Goal: Task Accomplishment & Management: Manage account settings

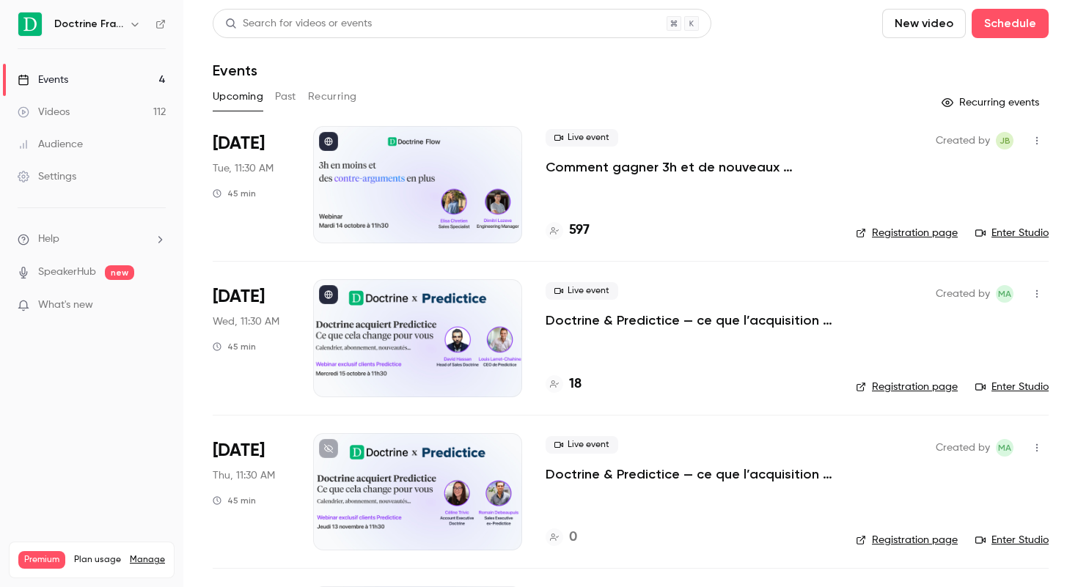
click at [904, 388] on link "Registration page" at bounding box center [907, 387] width 102 height 15
click at [882, 382] on link "Registration page" at bounding box center [907, 387] width 102 height 15
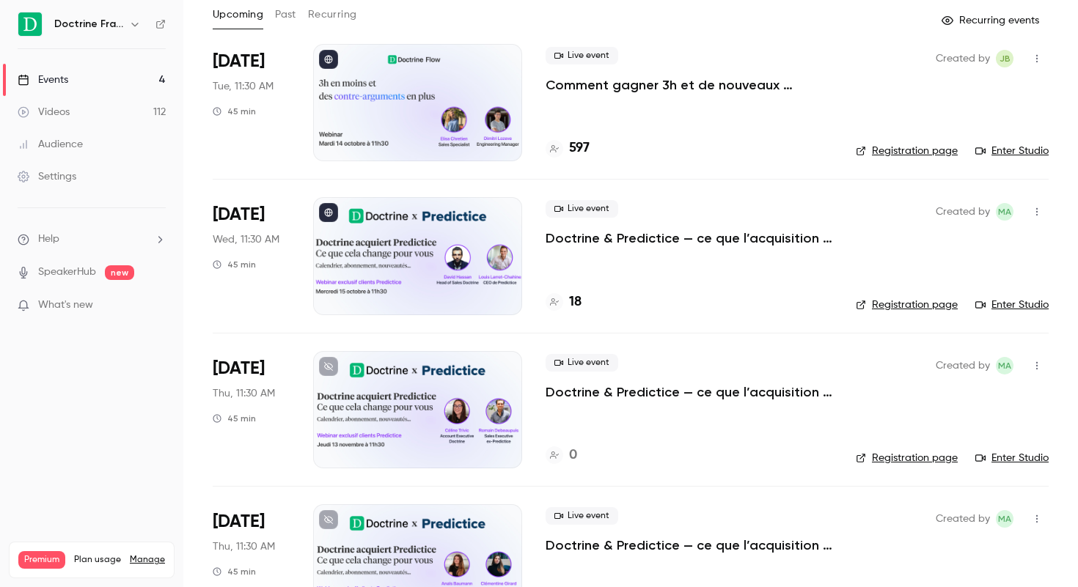
scroll to position [129, 0]
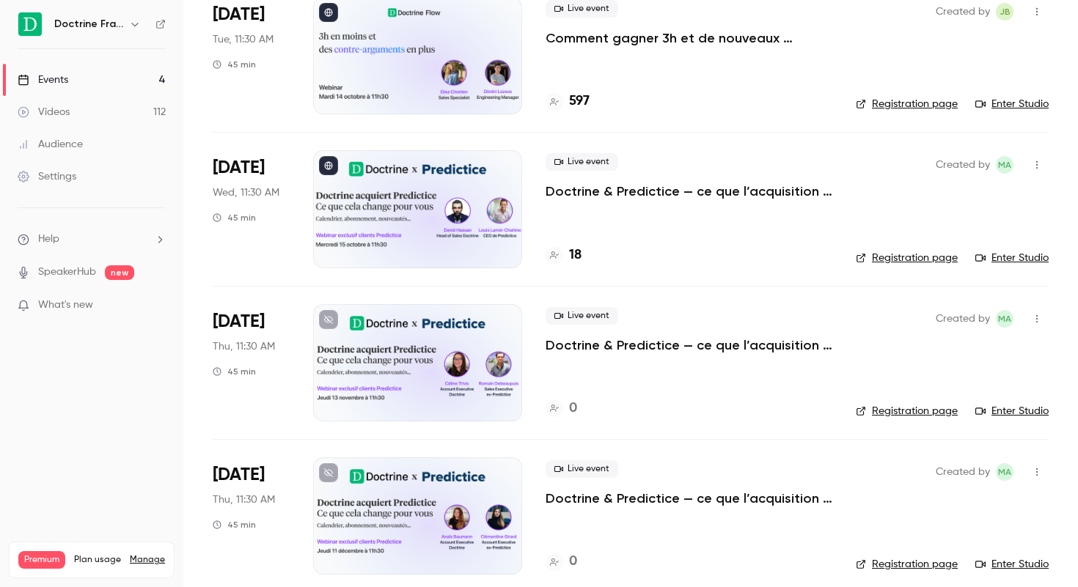
click at [906, 413] on link "Registration page" at bounding box center [907, 411] width 102 height 15
click at [926, 256] on link "Registration page" at bounding box center [907, 258] width 102 height 15
click at [575, 194] on p "Doctrine & Predictice — ce que l’acquisition change pour vous - Session 1" at bounding box center [689, 192] width 287 height 18
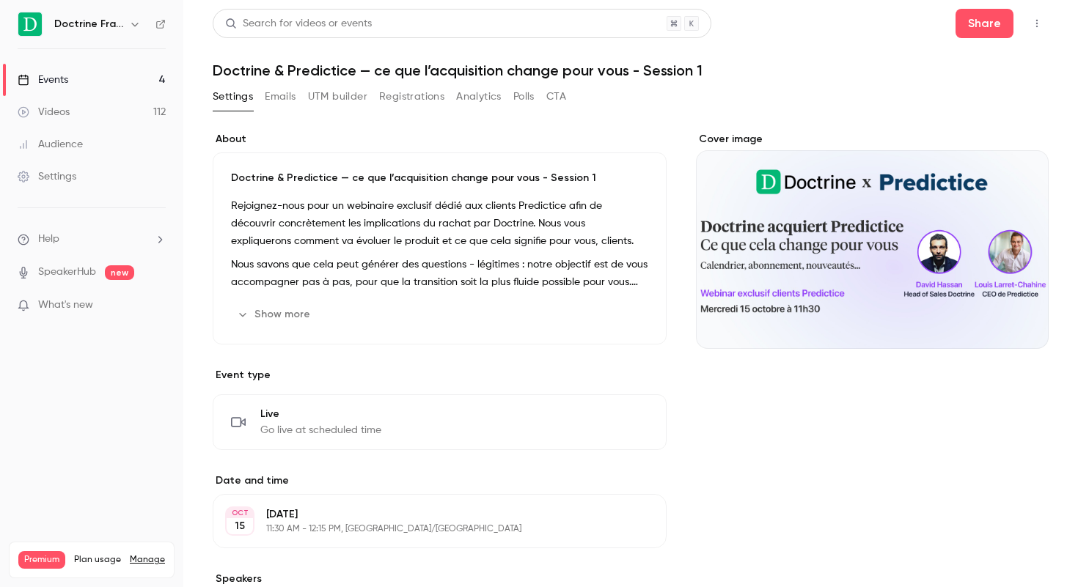
click at [337, 92] on button "UTM builder" at bounding box center [337, 96] width 59 height 23
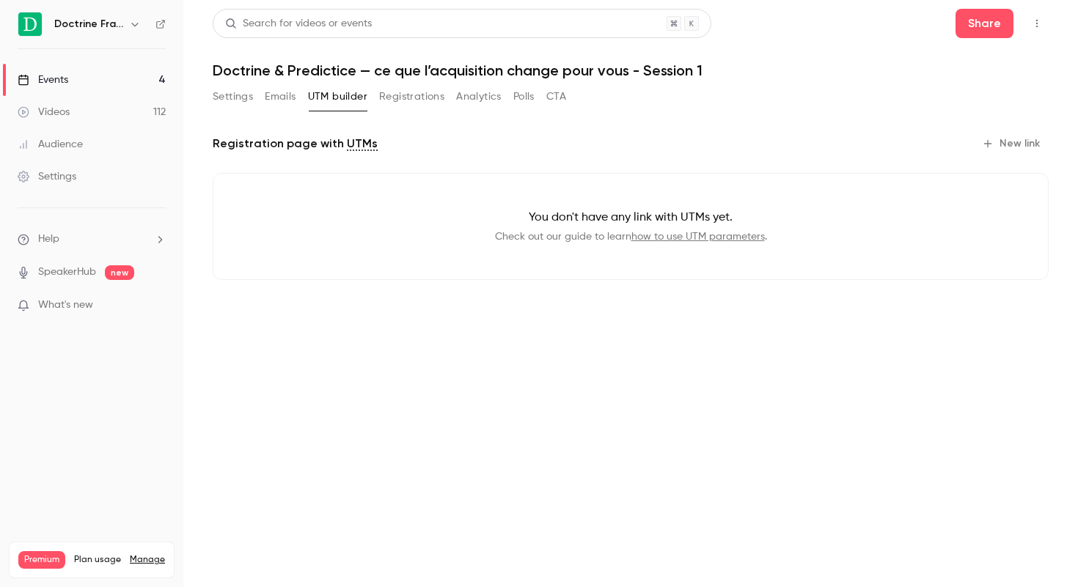
click at [272, 92] on button "Emails" at bounding box center [280, 96] width 31 height 23
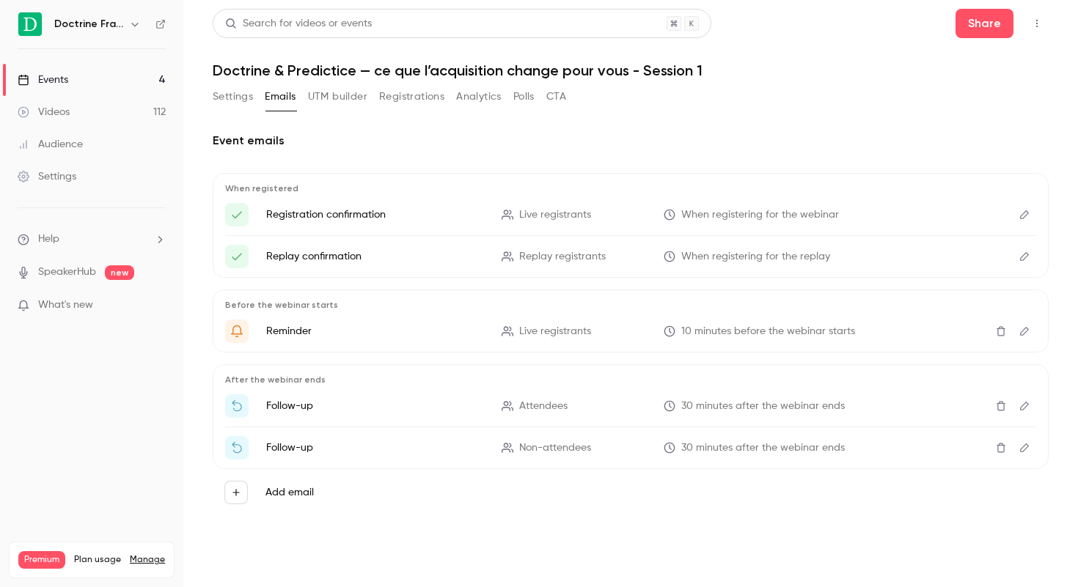
click at [235, 96] on button "Settings" at bounding box center [233, 96] width 40 height 23
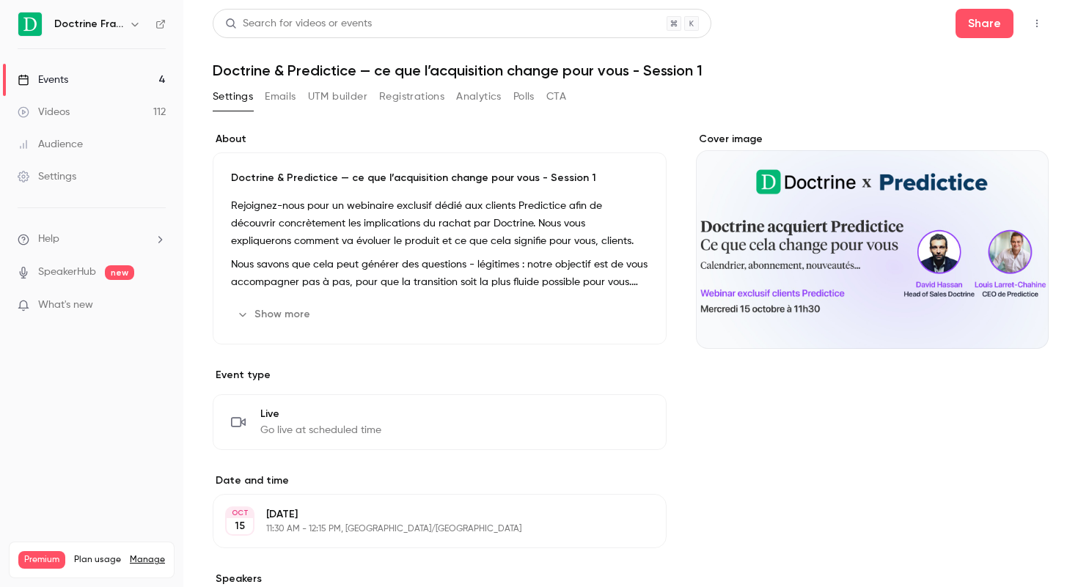
click at [461, 102] on button "Analytics" at bounding box center [478, 96] width 45 height 23
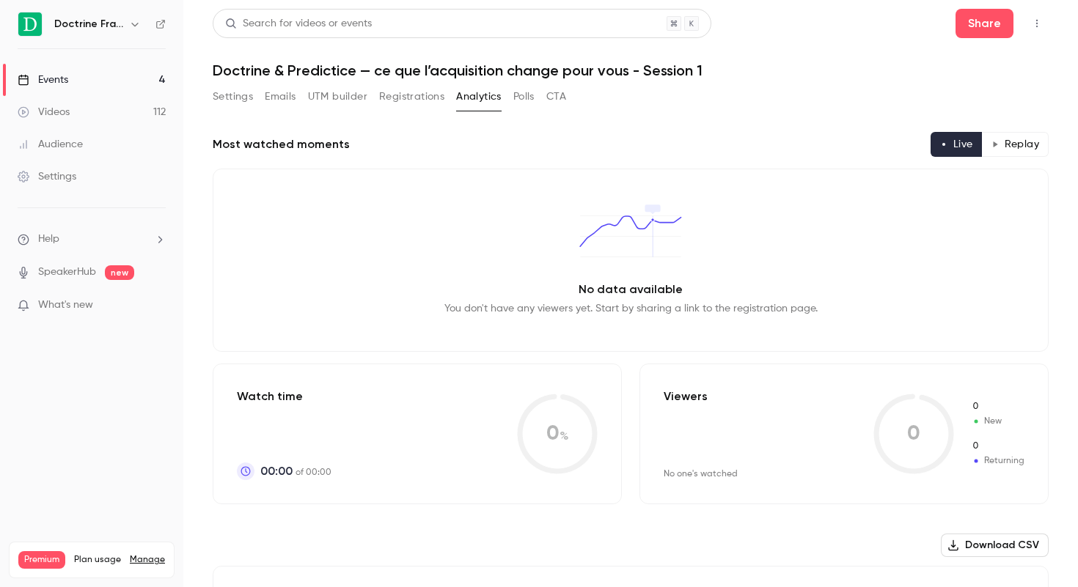
click at [406, 101] on button "Registrations" at bounding box center [411, 96] width 65 height 23
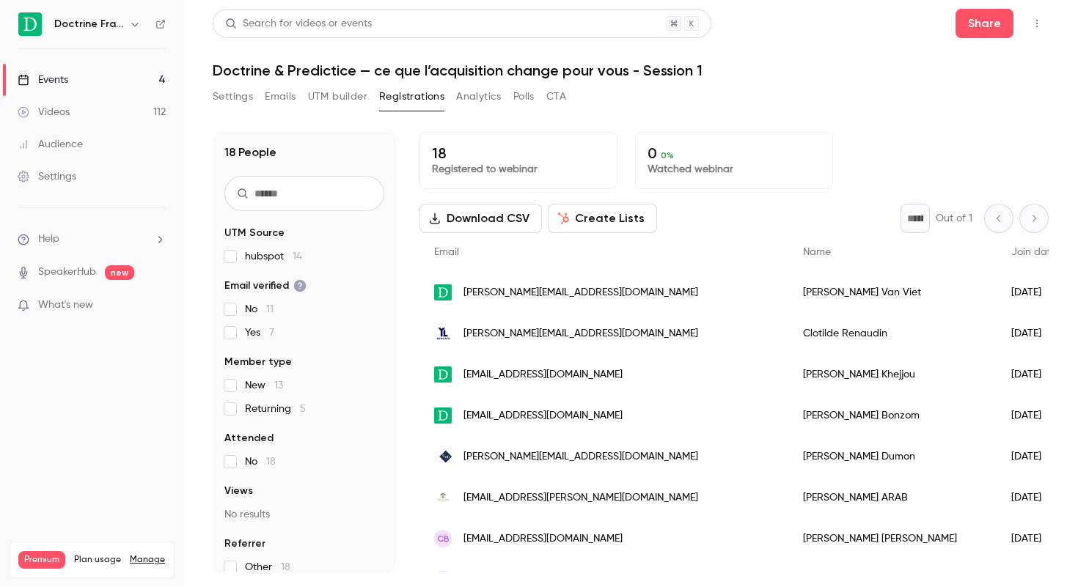
click at [243, 99] on button "Settings" at bounding box center [233, 96] width 40 height 23
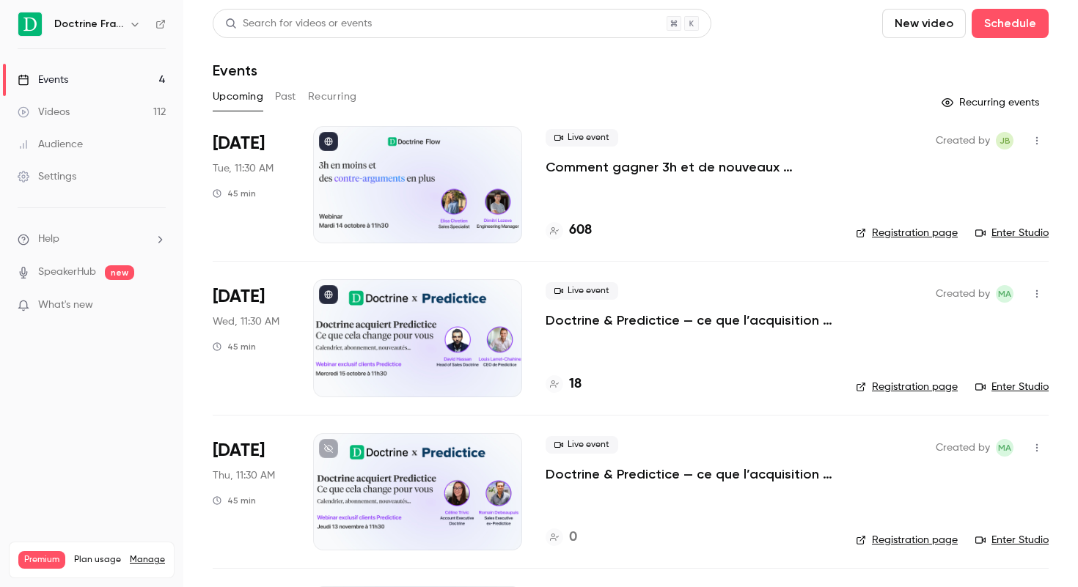
click at [737, 319] on p "Doctrine & Predictice — ce que l’acquisition change pour vous - Session 1" at bounding box center [689, 321] width 287 height 18
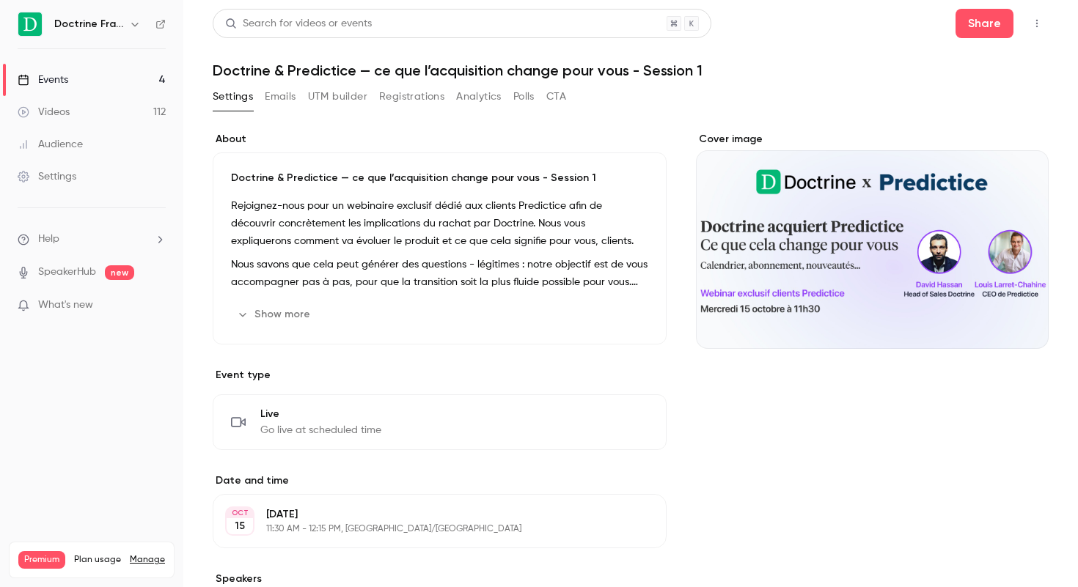
scroll to position [291, 0]
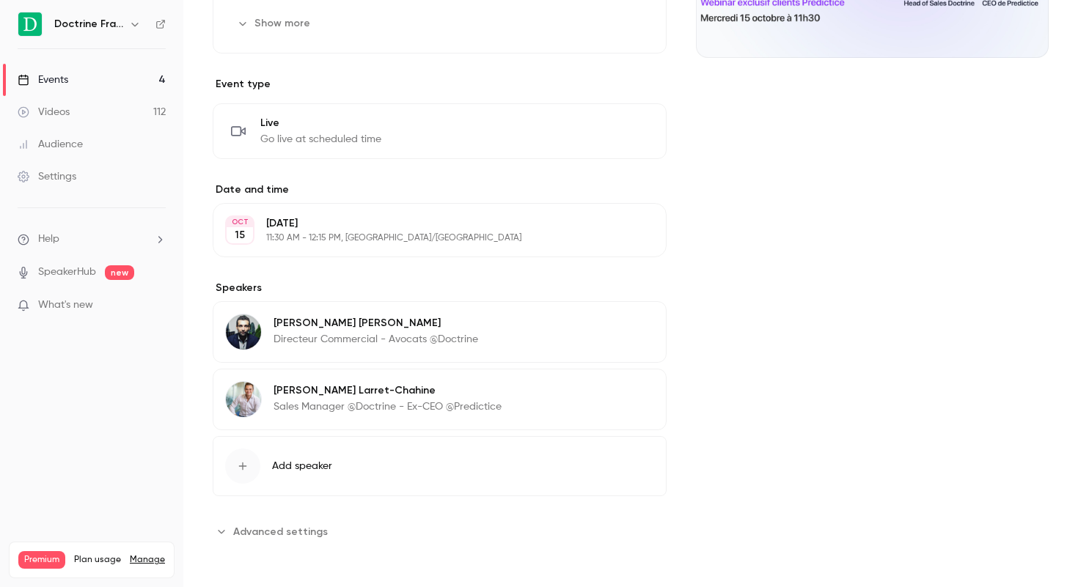
click at [611, 394] on icon "button" at bounding box center [613, 393] width 10 height 10
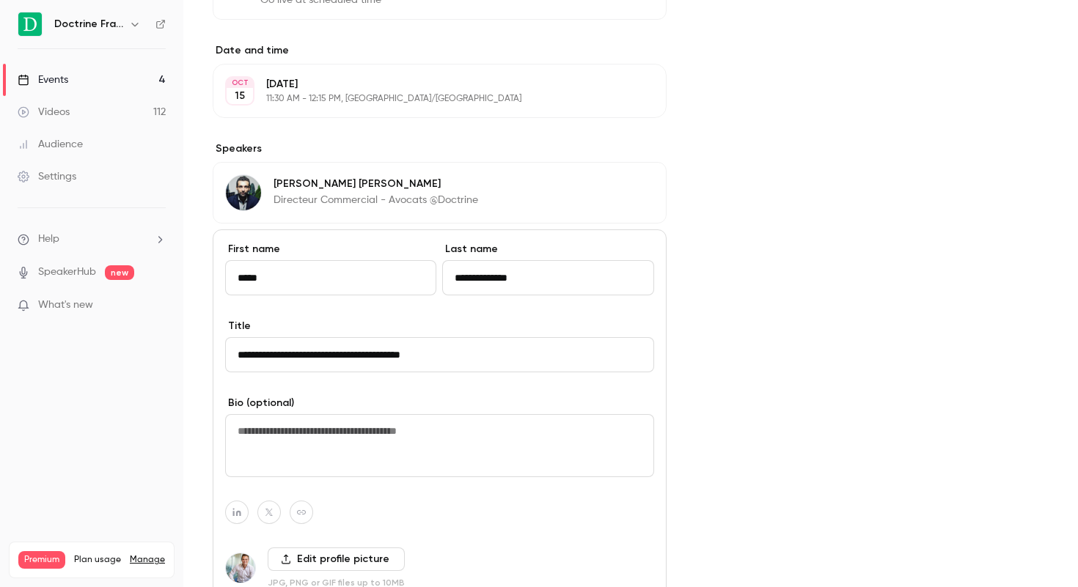
scroll to position [454, 0]
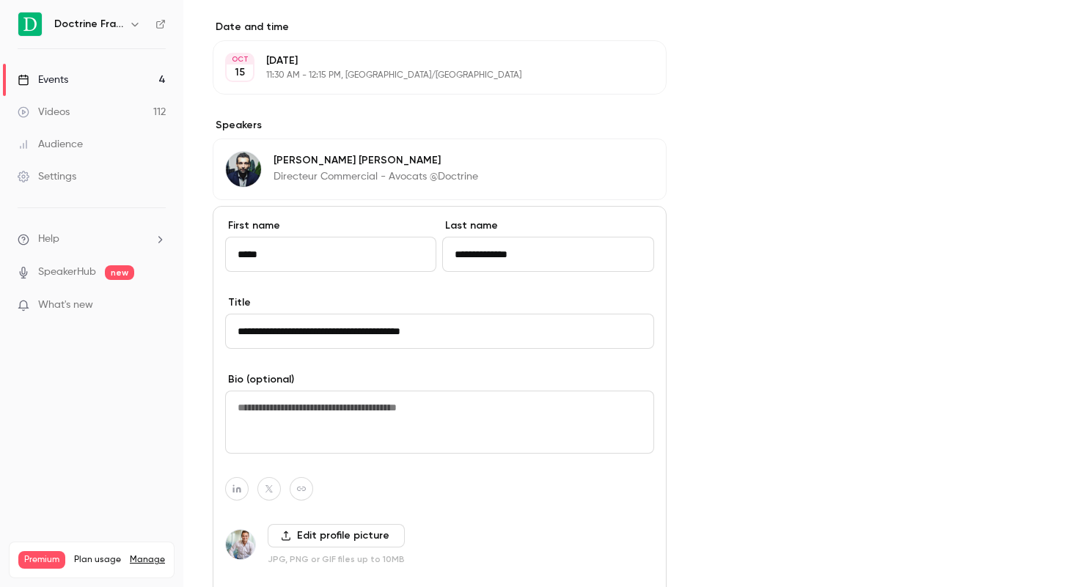
click at [399, 329] on input "**********" at bounding box center [439, 331] width 429 height 35
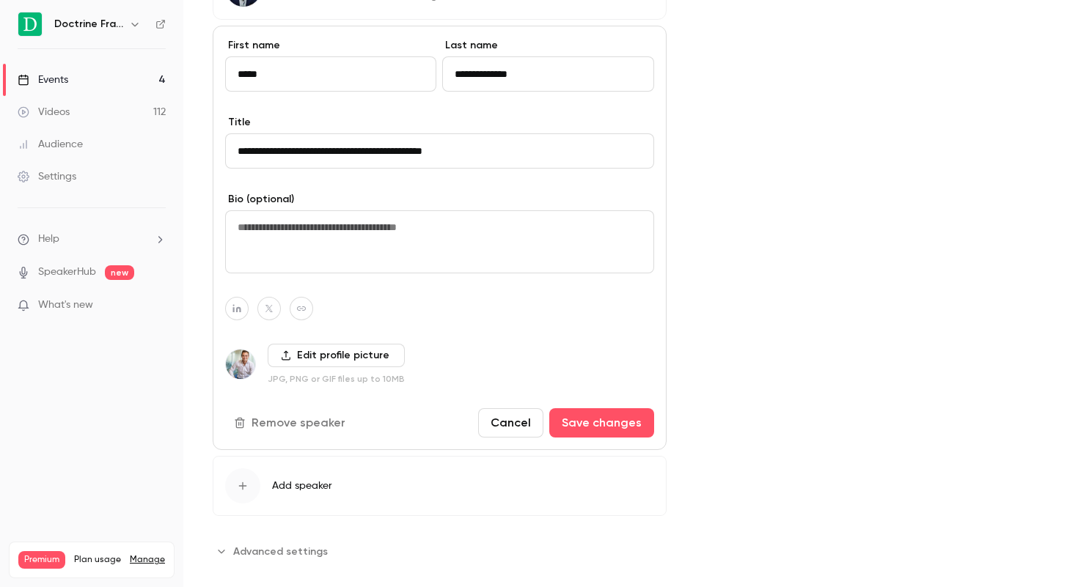
scroll to position [654, 0]
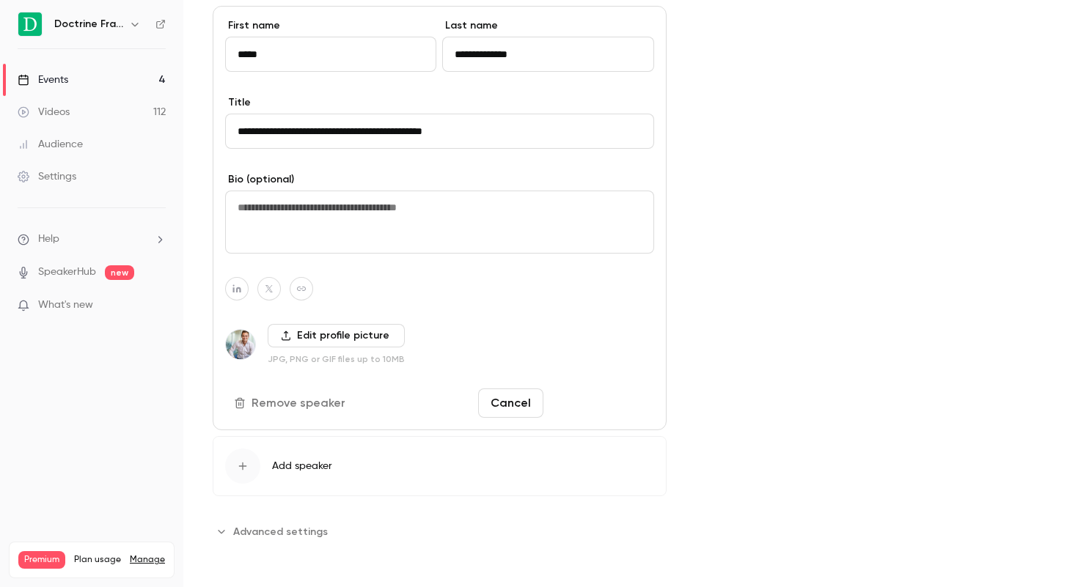
type input "**********"
click at [631, 407] on button "Save changes" at bounding box center [601, 403] width 105 height 29
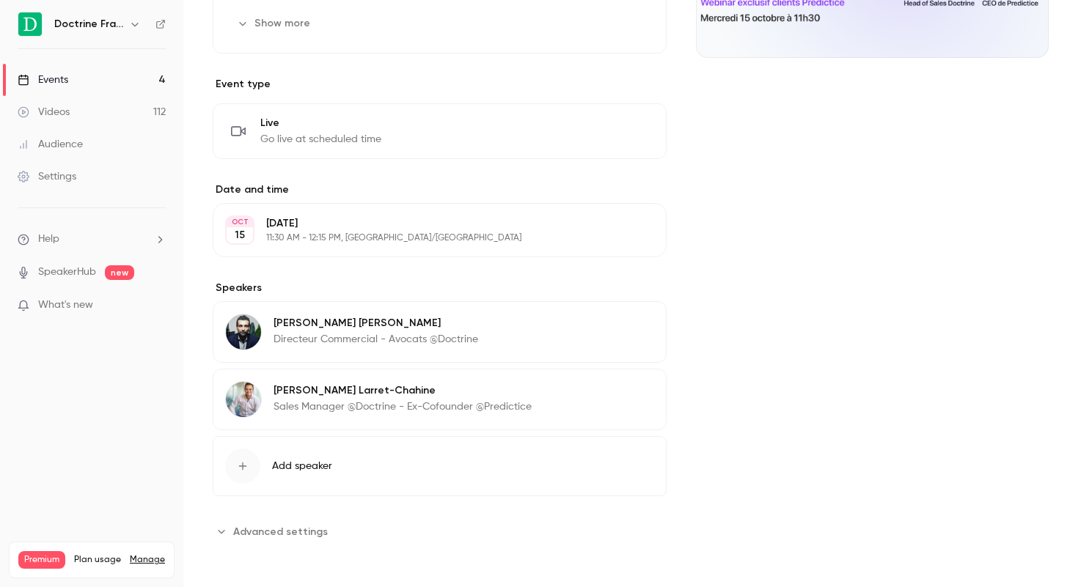
scroll to position [291, 0]
click at [625, 395] on button "Edit" at bounding box center [628, 392] width 54 height 23
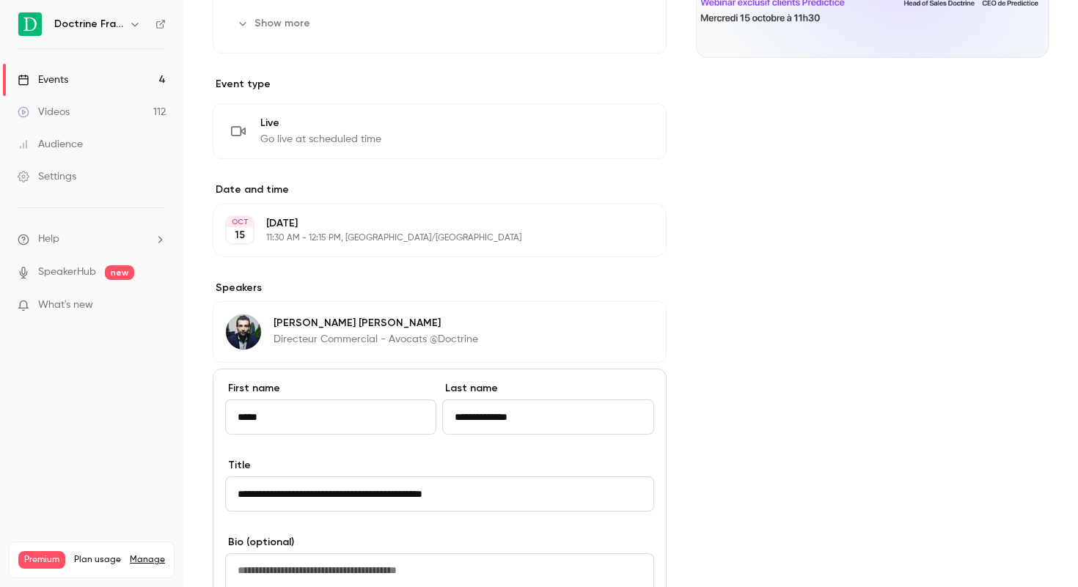
click at [398, 495] on input "**********" at bounding box center [439, 494] width 429 height 35
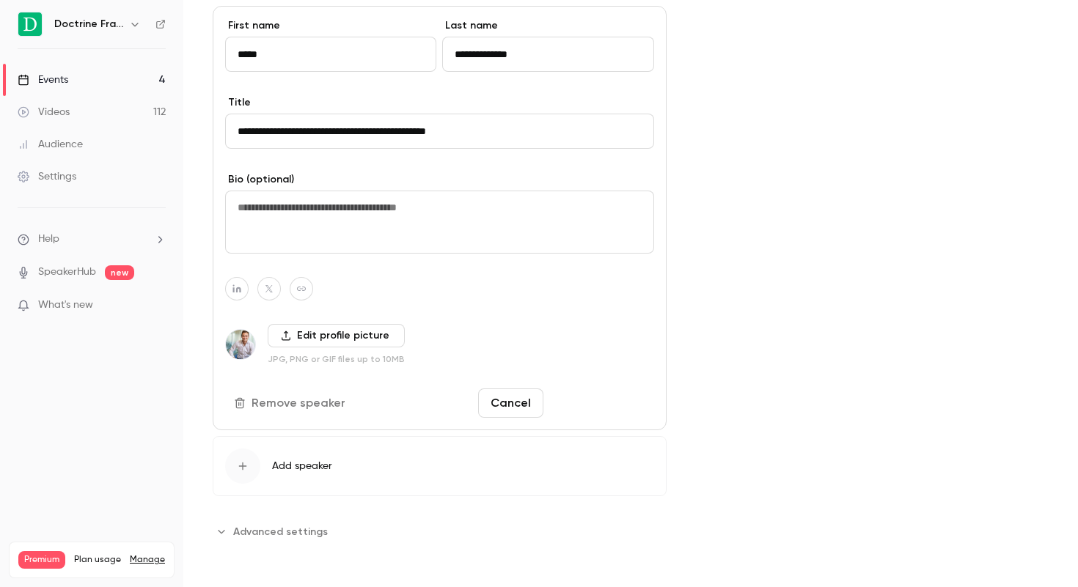
type input "**********"
click at [590, 411] on button "Save changes" at bounding box center [601, 403] width 105 height 29
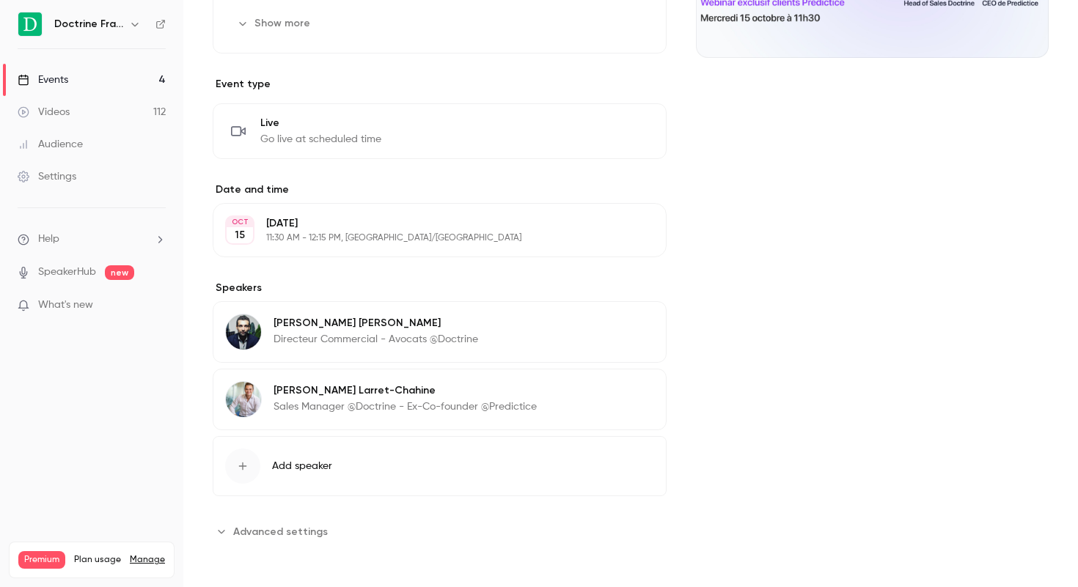
click at [631, 395] on button "Edit" at bounding box center [628, 392] width 54 height 23
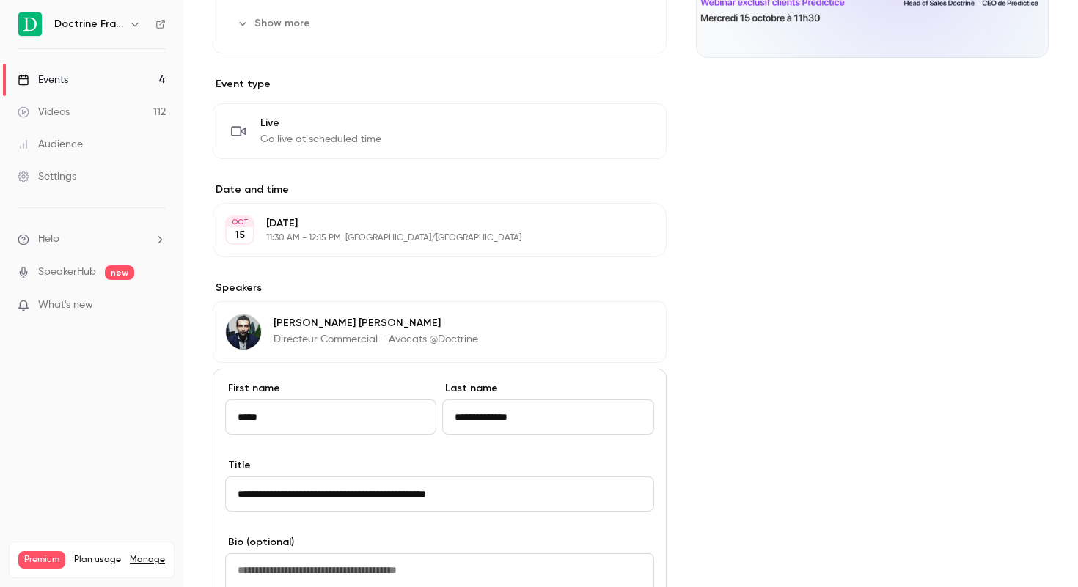
scroll to position [397, 0]
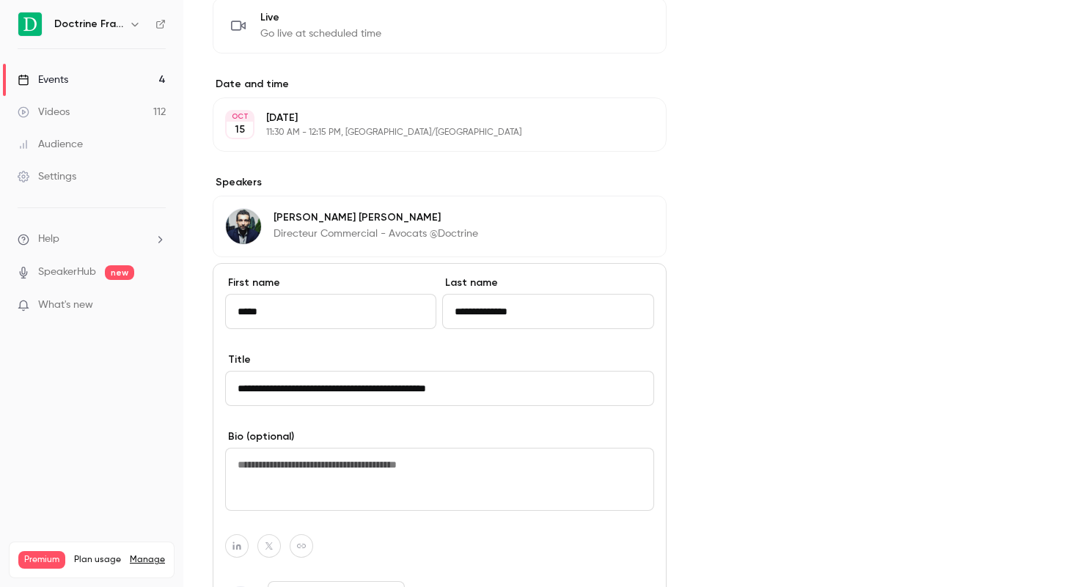
click at [406, 392] on input "**********" at bounding box center [439, 388] width 429 height 35
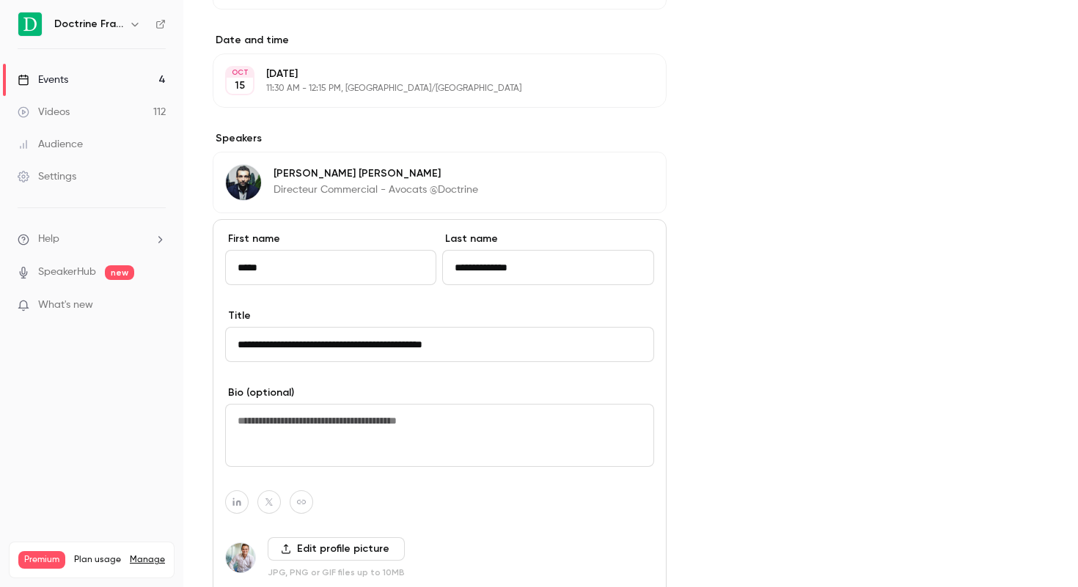
scroll to position [577, 0]
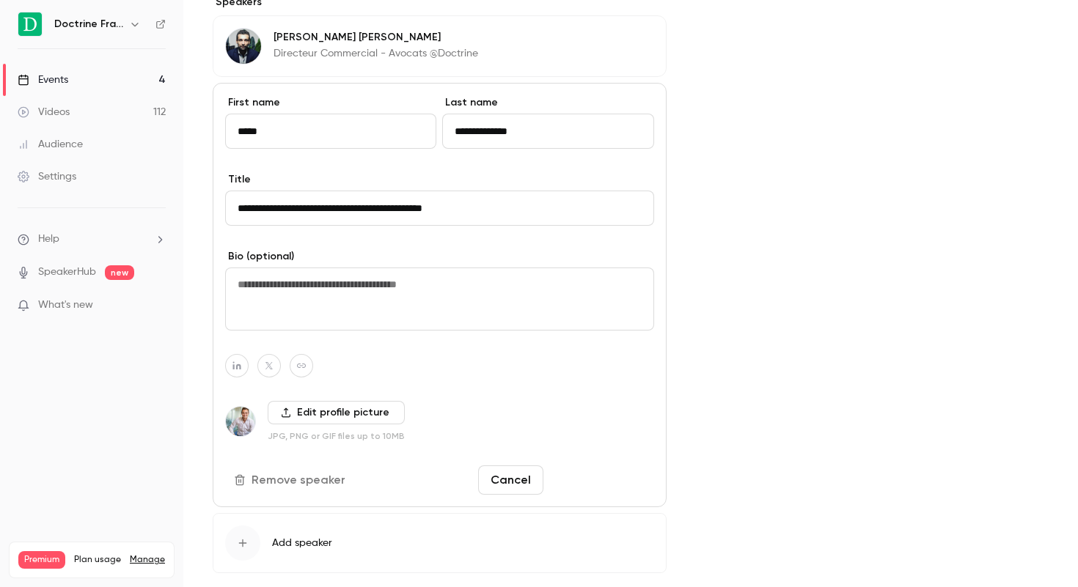
type input "**********"
click at [585, 475] on button "Save changes" at bounding box center [601, 480] width 105 height 29
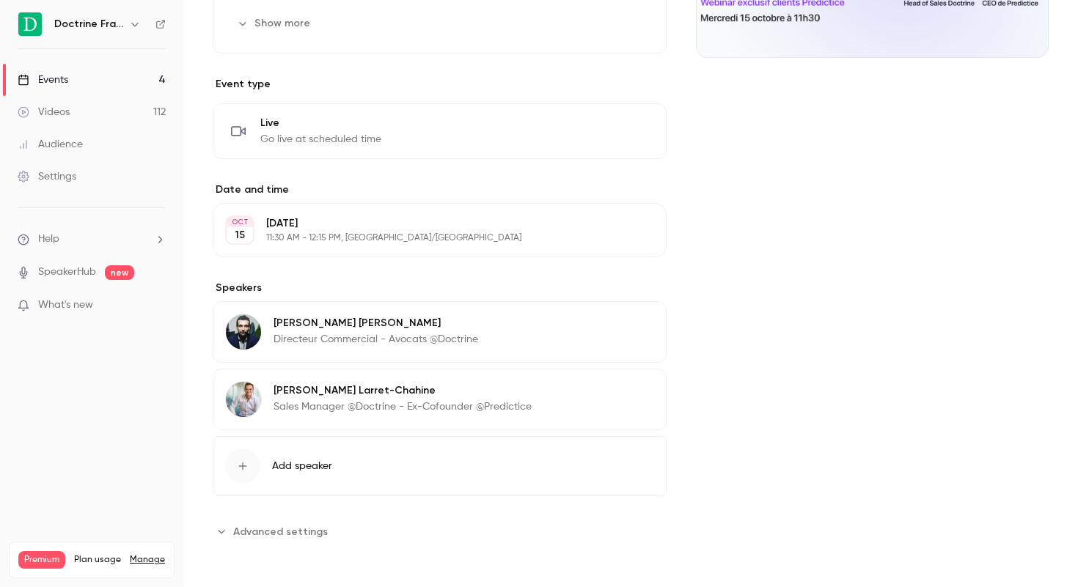
scroll to position [0, 0]
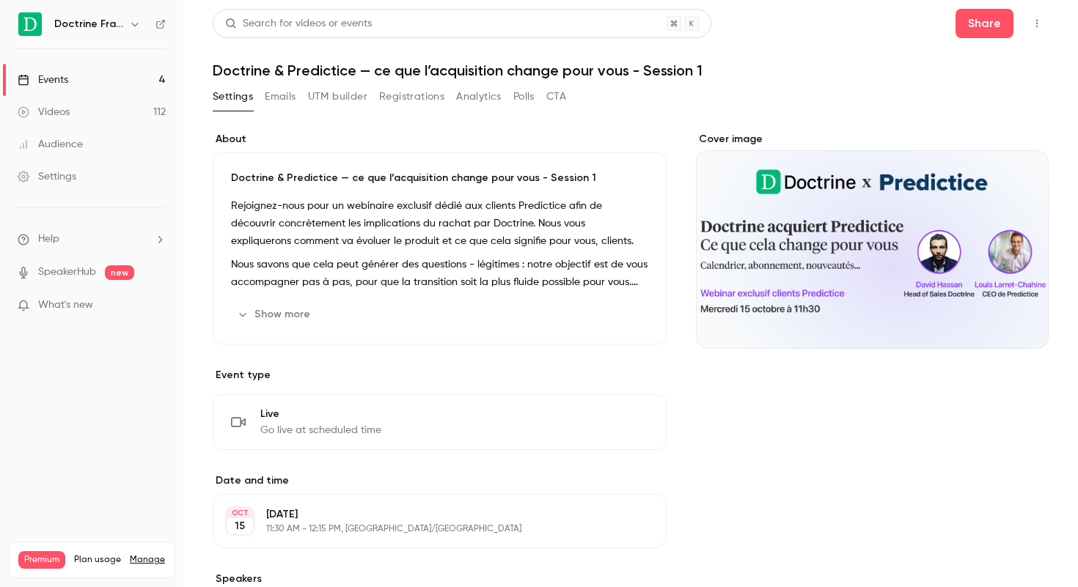
click at [282, 311] on button "Show more" at bounding box center [275, 314] width 88 height 23
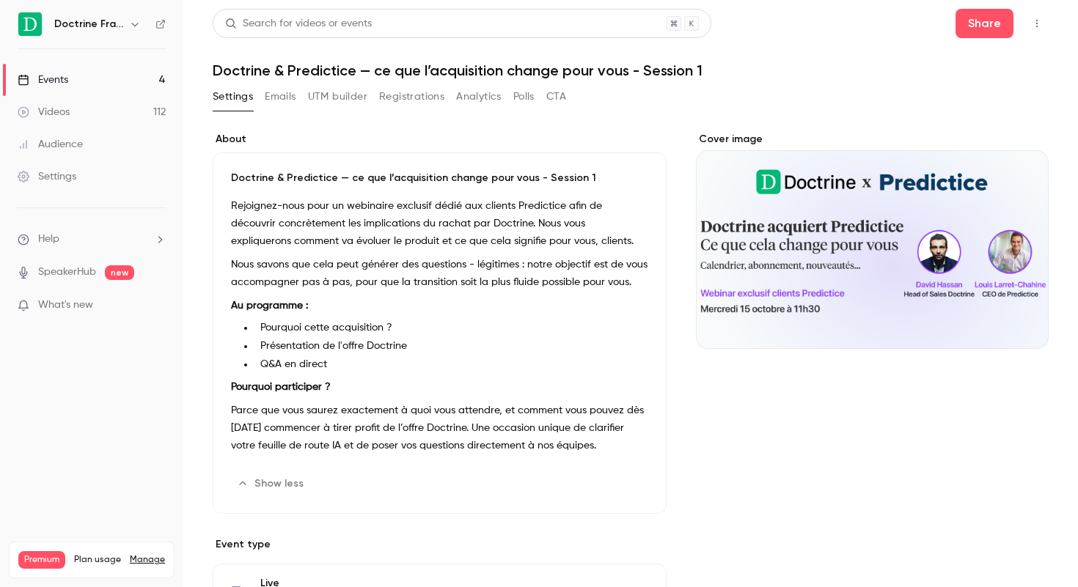
scroll to position [43, 0]
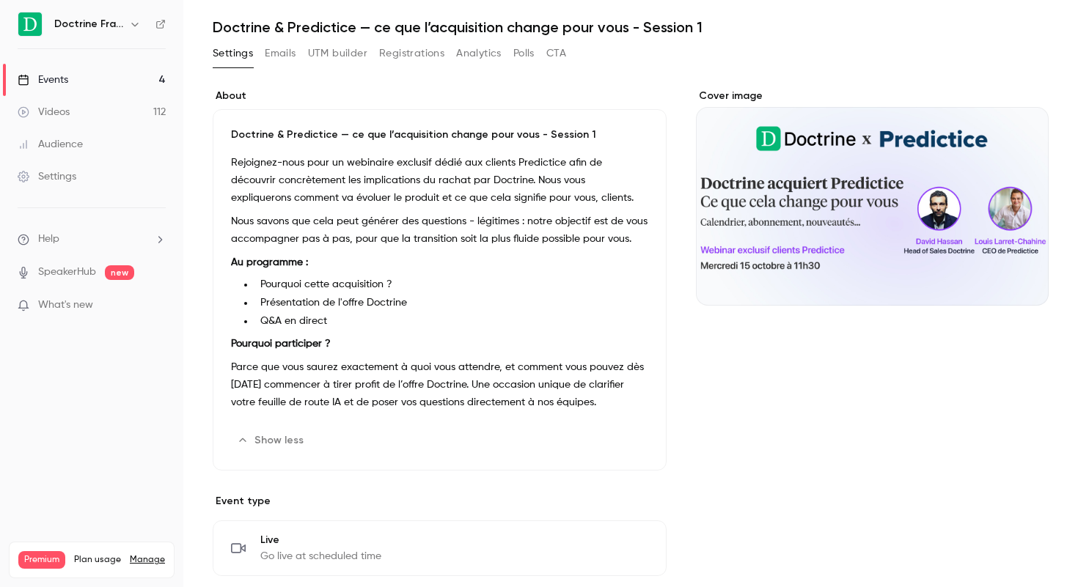
click at [615, 442] on button "Edit" at bounding box center [622, 440] width 54 height 23
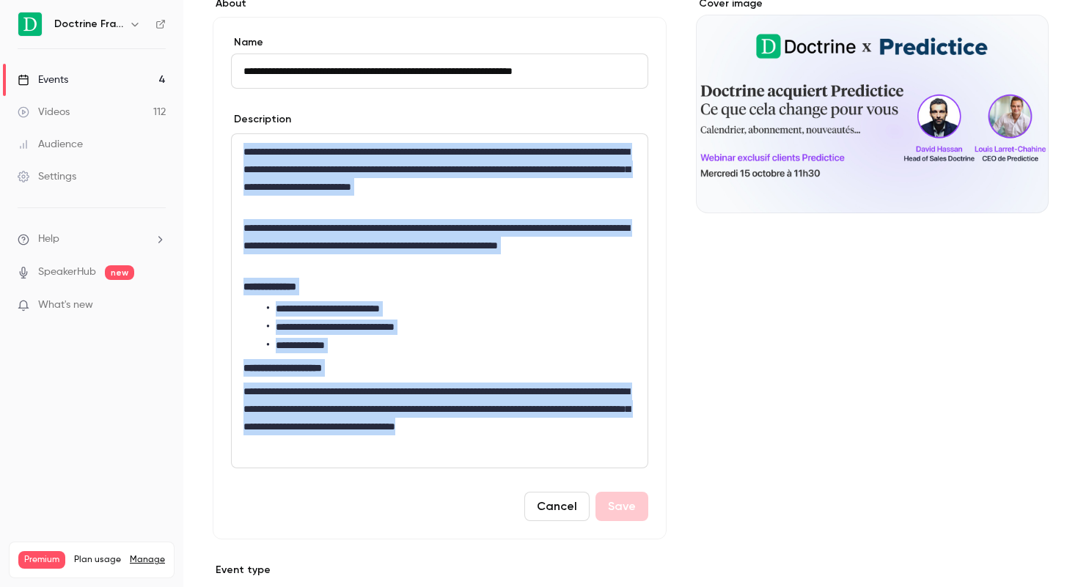
scroll to position [199, 0]
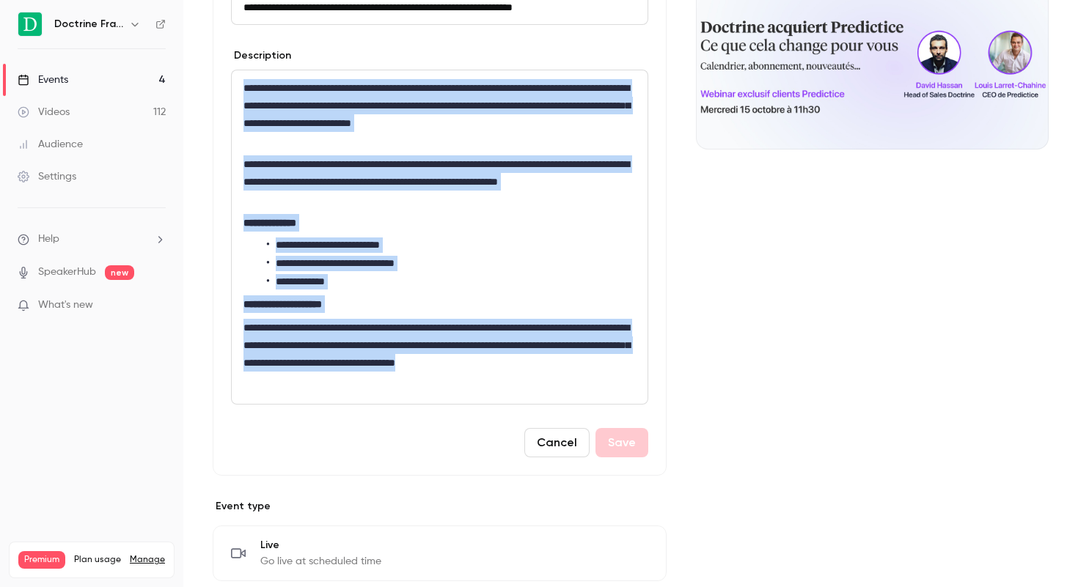
drag, startPoint x: 246, startPoint y: 243, endPoint x: 498, endPoint y: 372, distance: 283.4
click at [498, 372] on div "**********" at bounding box center [440, 237] width 416 height 334
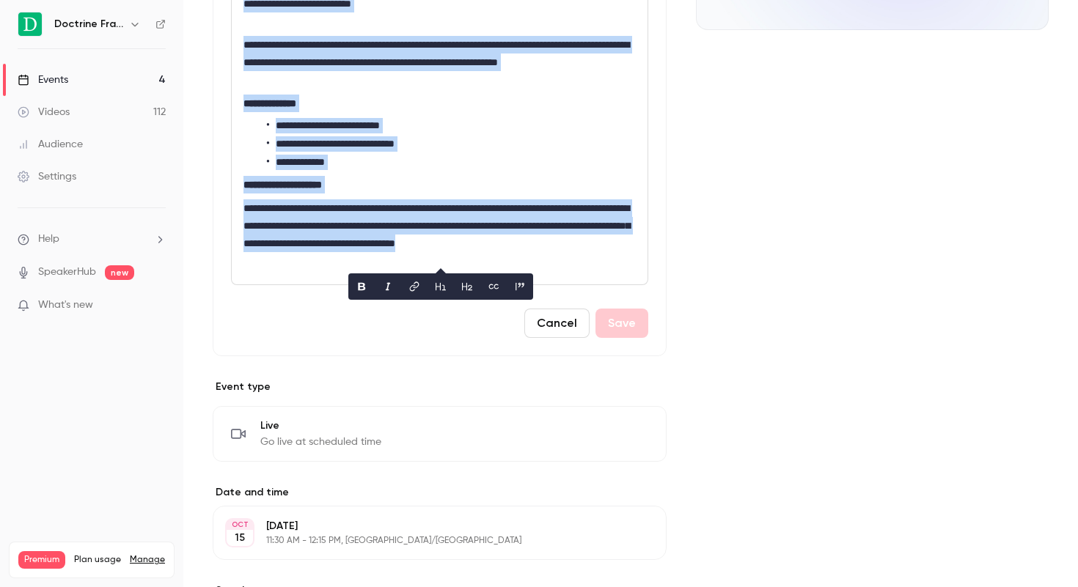
scroll to position [0, 0]
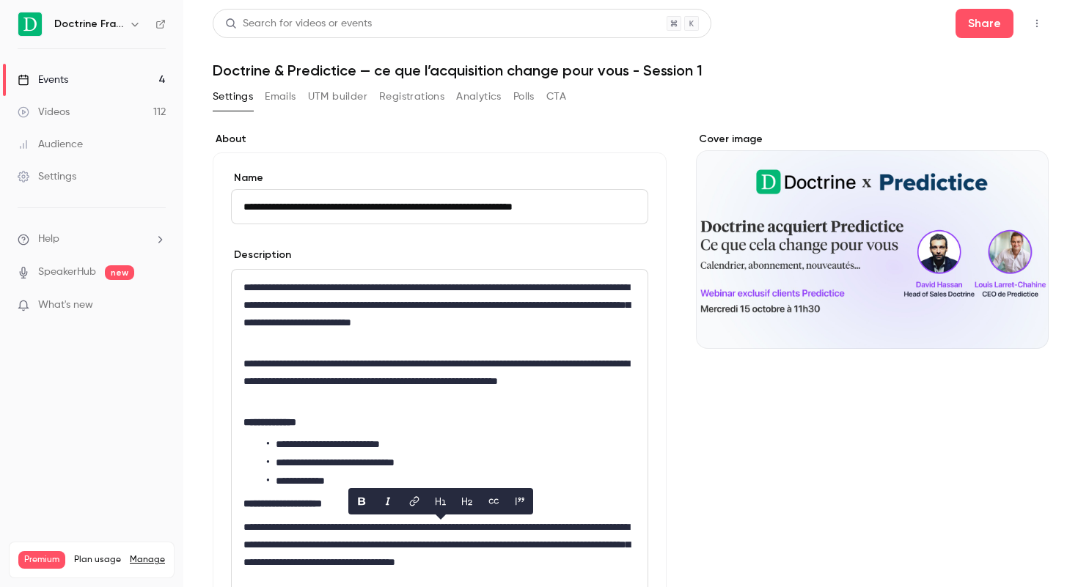
click at [502, 72] on h1 "Doctrine & Predictice — ce que l’acquisition change pour vous - Session 1" at bounding box center [631, 71] width 836 height 18
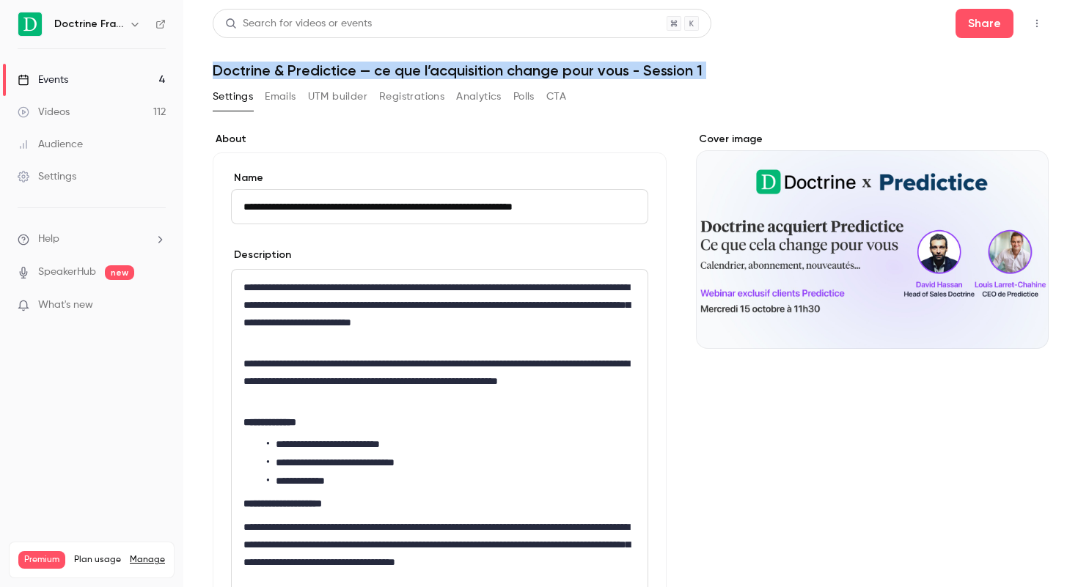
click at [502, 72] on h1 "Doctrine & Predictice — ce que l’acquisition change pour vous - Session 1" at bounding box center [631, 71] width 836 height 18
copy div "Doctrine & Predictice — ce que l’acquisition change pour vous - Session 1 Setti…"
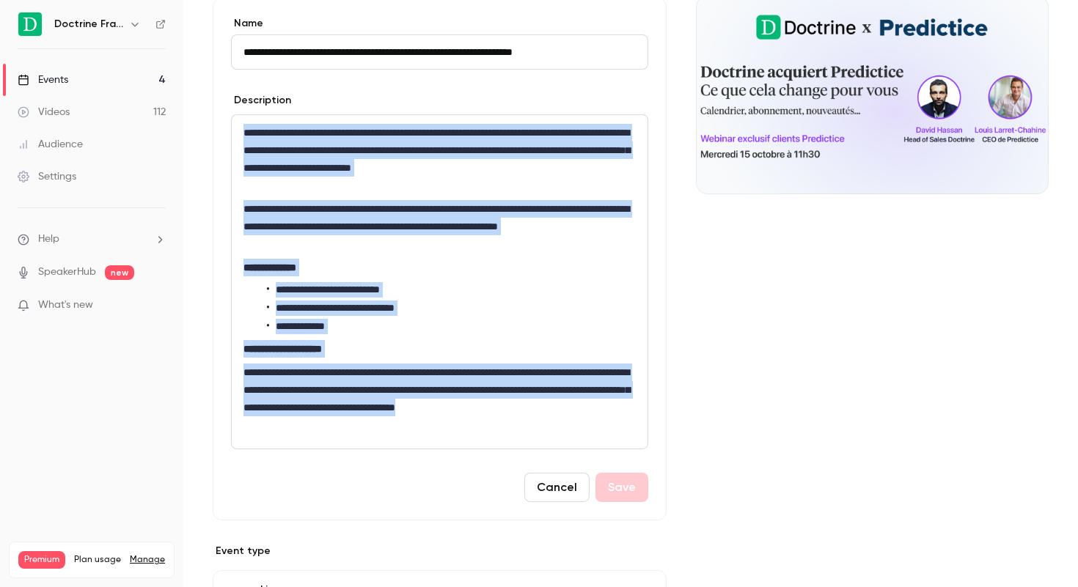
drag, startPoint x: 246, startPoint y: 131, endPoint x: 312, endPoint y: 454, distance: 329.4
click at [312, 454] on form "**********" at bounding box center [439, 259] width 417 height 486
copy div "**********"
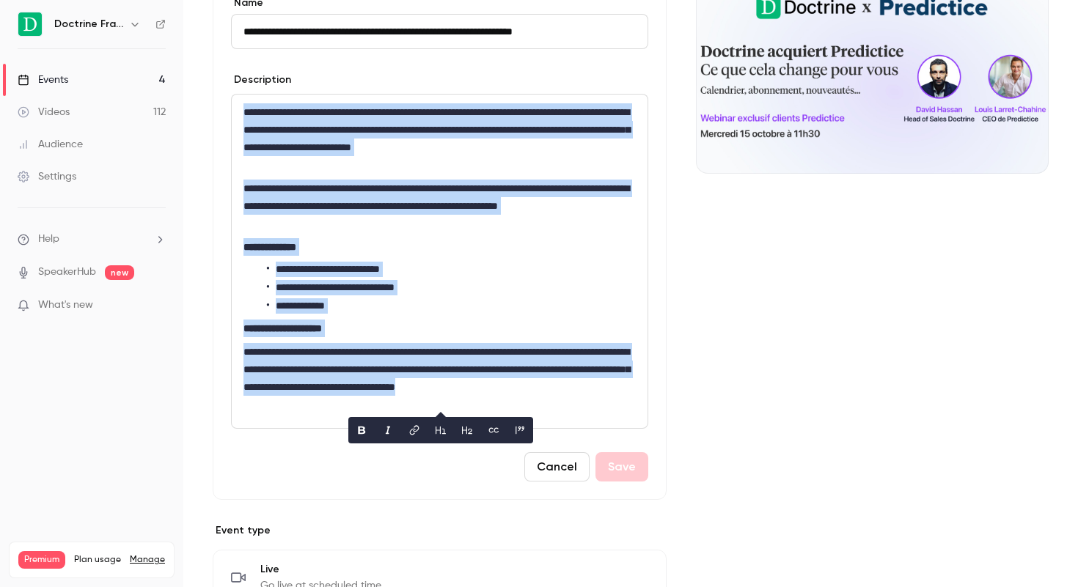
scroll to position [109, 0]
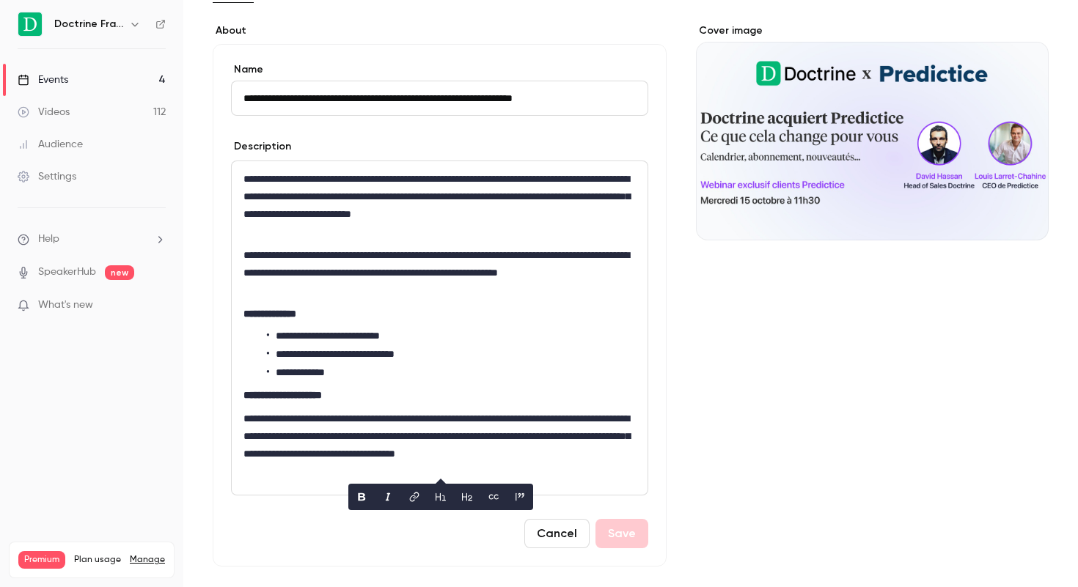
click at [903, 143] on div "Cover image" at bounding box center [872, 131] width 353 height 217
click at [0, 0] on input "Cover image" at bounding box center [0, 0] width 0 height 0
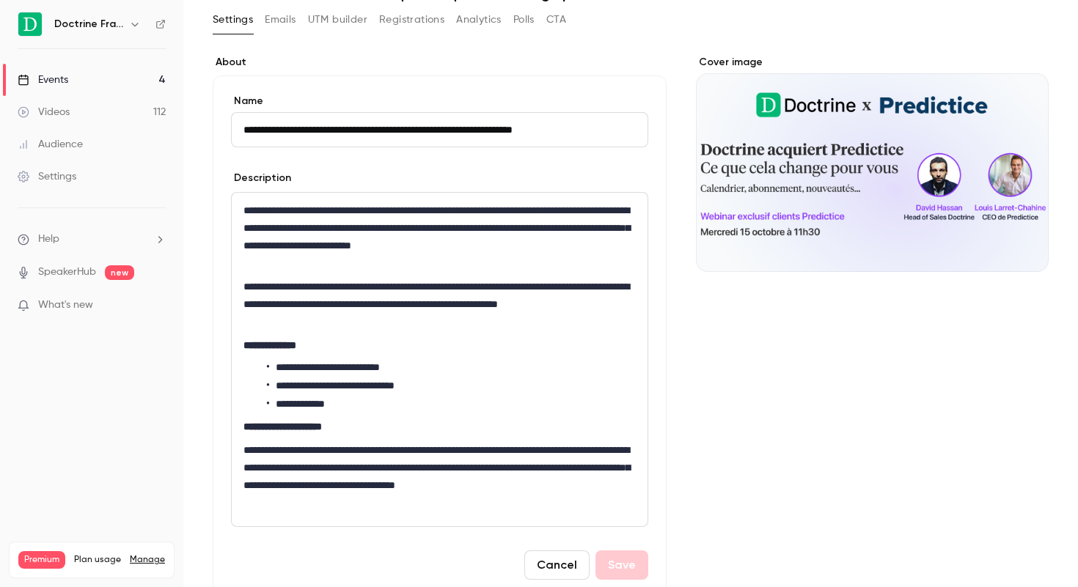
scroll to position [0, 0]
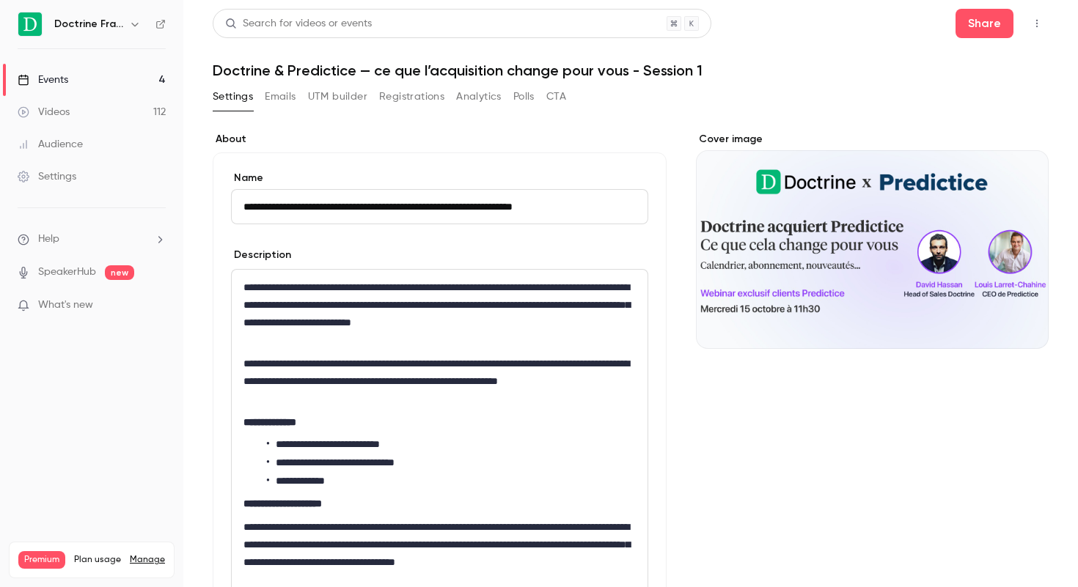
click at [316, 98] on button "UTM builder" at bounding box center [337, 96] width 59 height 23
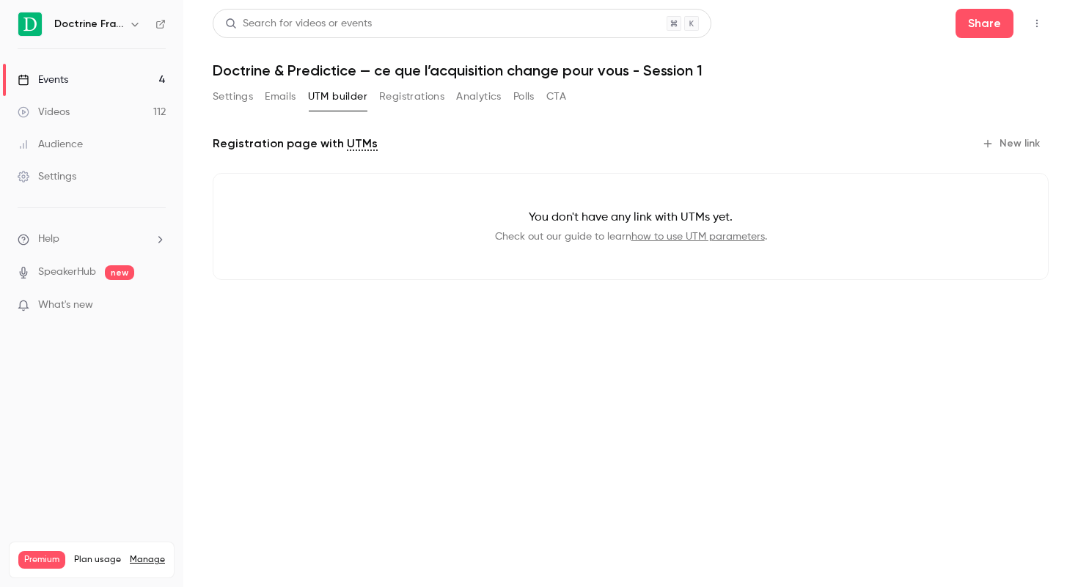
click at [277, 98] on button "Emails" at bounding box center [280, 96] width 31 height 23
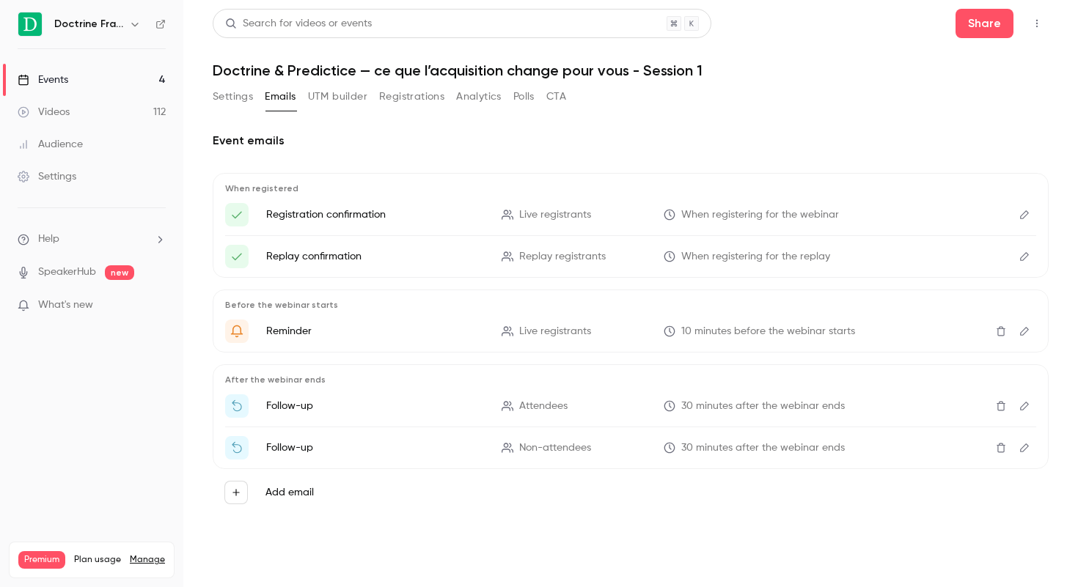
click at [233, 92] on button "Settings" at bounding box center [233, 96] width 40 height 23
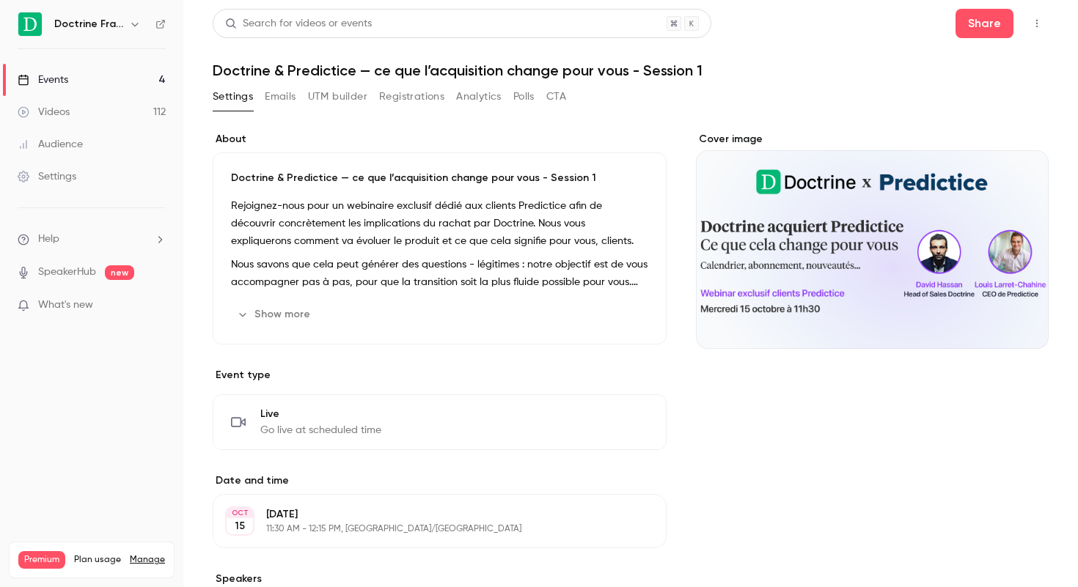
click at [284, 318] on button "Show more" at bounding box center [275, 314] width 88 height 23
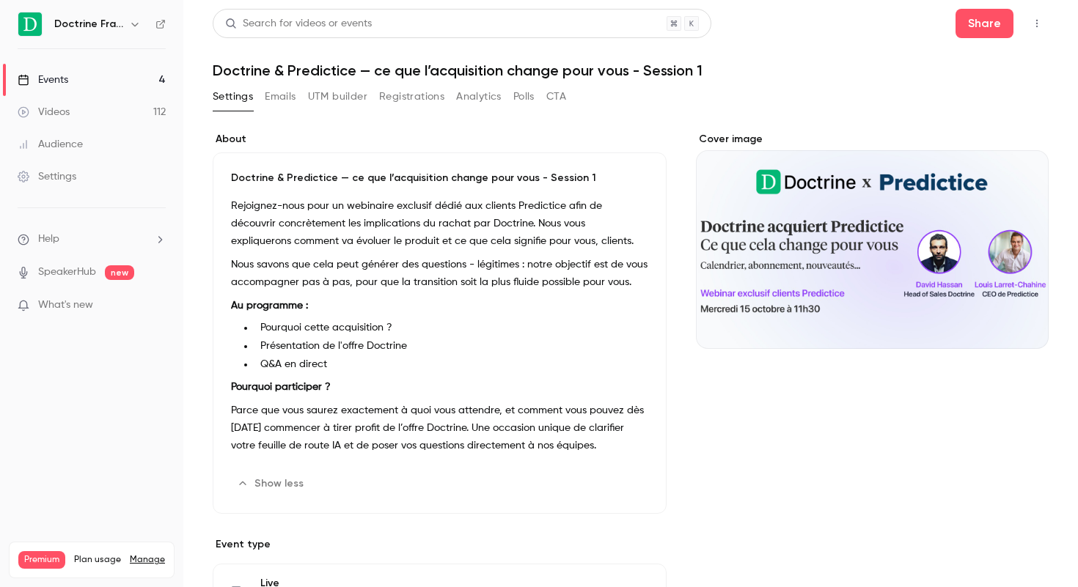
click at [788, 231] on div "Cover image" at bounding box center [872, 240] width 353 height 217
click at [0, 0] on input "Cover image" at bounding box center [0, 0] width 0 height 0
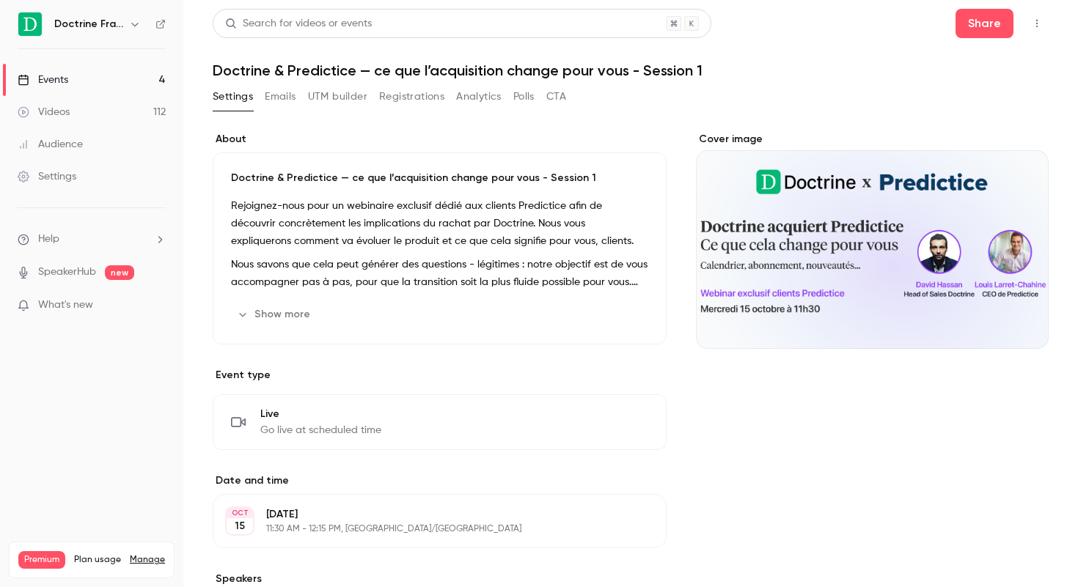
click at [794, 216] on div "Cover image" at bounding box center [872, 240] width 353 height 217
click at [0, 0] on input "Cover image" at bounding box center [0, 0] width 0 height 0
click at [76, 108] on link "Videos 112" at bounding box center [91, 112] width 183 height 32
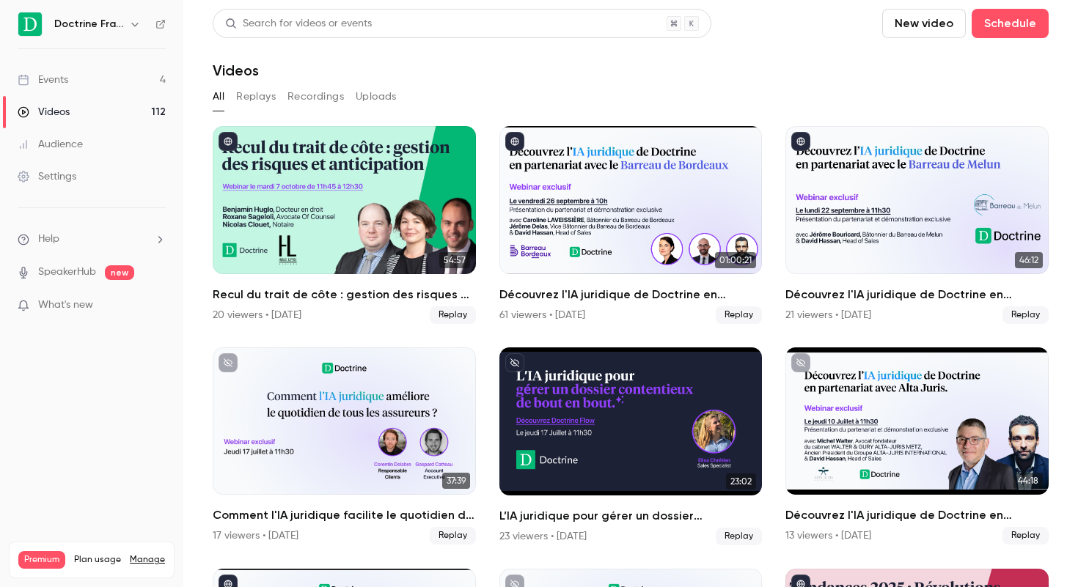
click at [76, 78] on link "Events 4" at bounding box center [91, 80] width 183 height 32
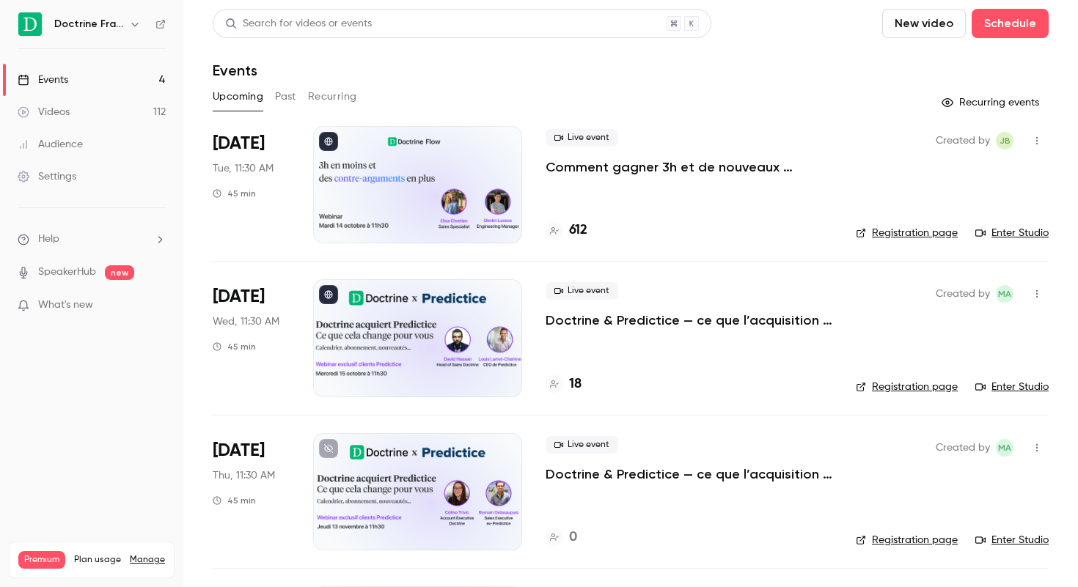
click at [918, 387] on link "Registration page" at bounding box center [907, 387] width 102 height 15
